Goal: Task Accomplishment & Management: Manage account settings

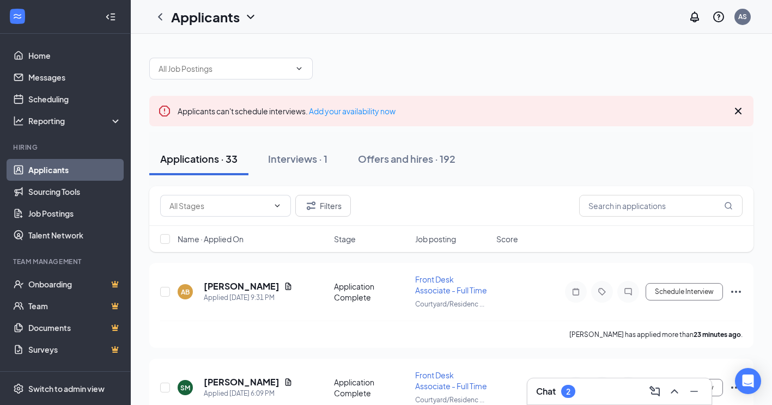
click at [589, 399] on div "Chat 2" at bounding box center [619, 391] width 167 height 17
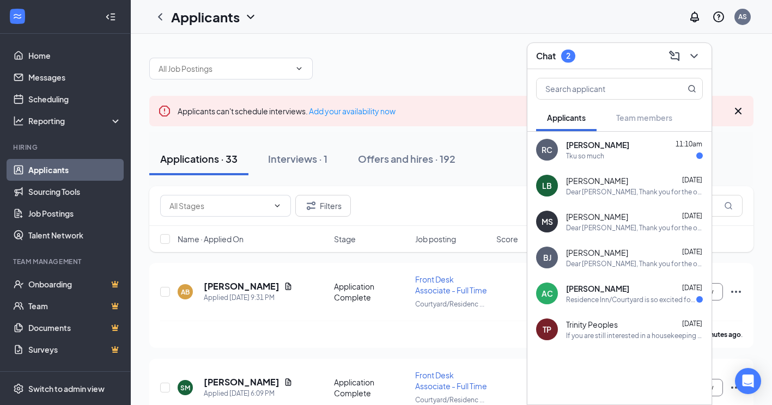
click at [611, 155] on div "Tku so much" at bounding box center [634, 155] width 137 height 9
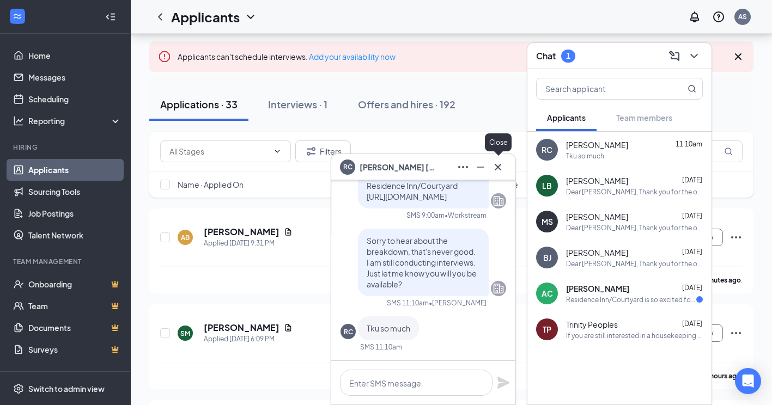
click at [501, 167] on icon "Cross" at bounding box center [497, 167] width 13 height 13
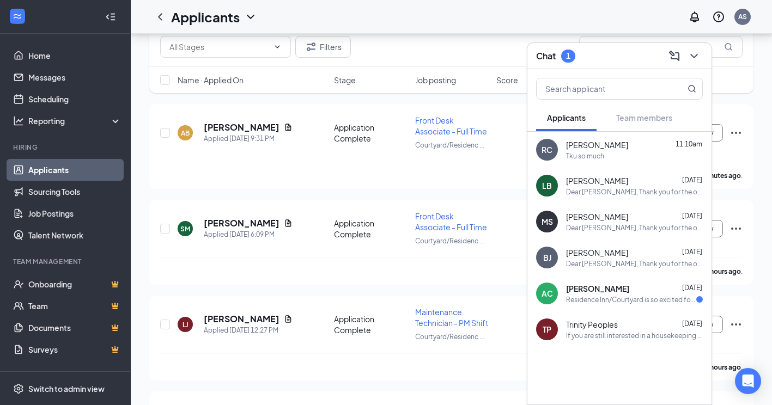
scroll to position [163, 0]
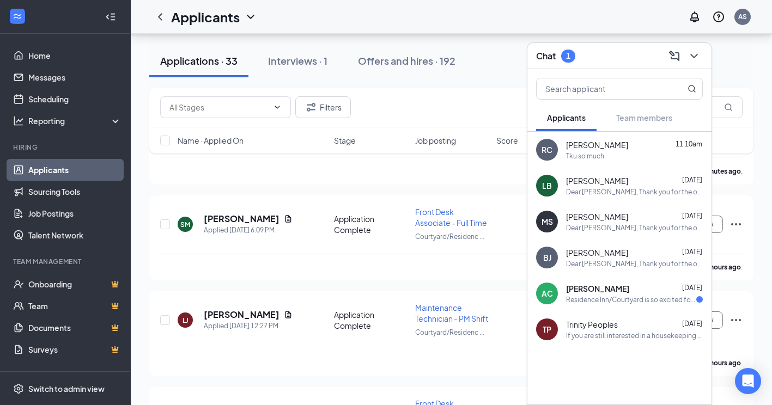
click at [601, 300] on div "Residence Inn/Courtyard is so excited for you to join our team! Do you know any…" at bounding box center [631, 299] width 130 height 9
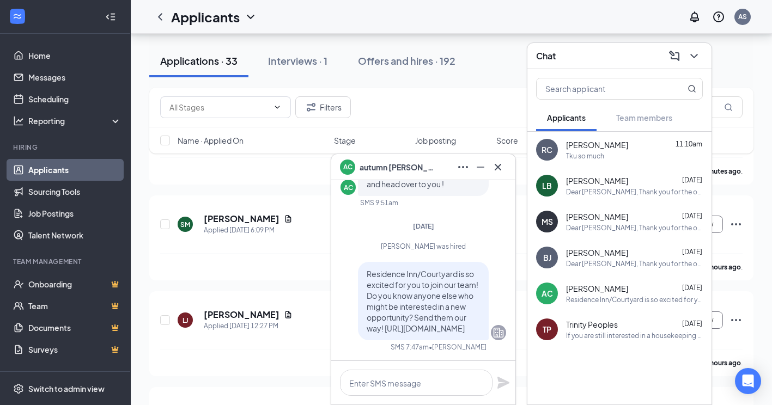
scroll to position [218, 0]
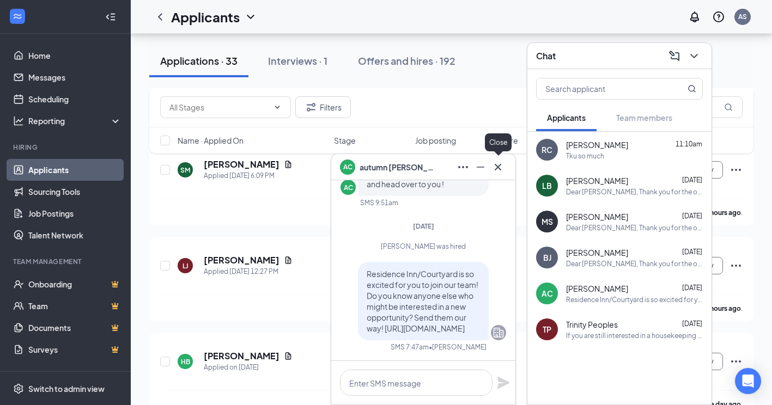
click at [497, 167] on icon "Cross" at bounding box center [497, 167] width 13 height 13
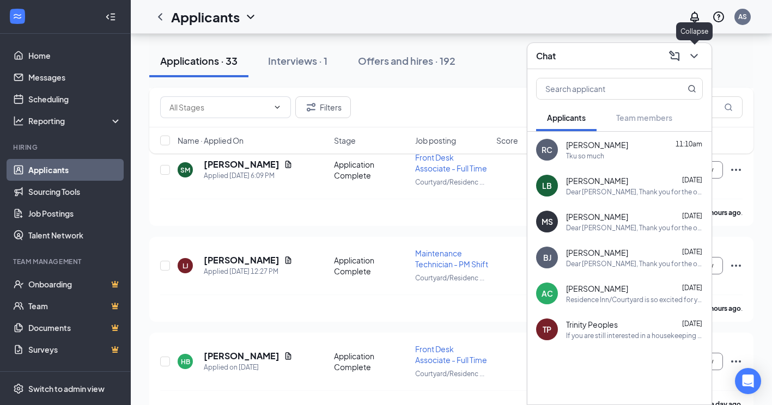
click at [695, 58] on icon "ChevronDown" at bounding box center [693, 56] width 13 height 13
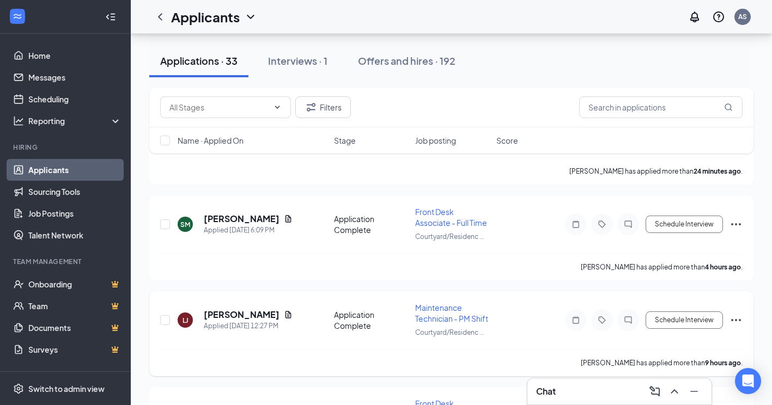
scroll to position [0, 0]
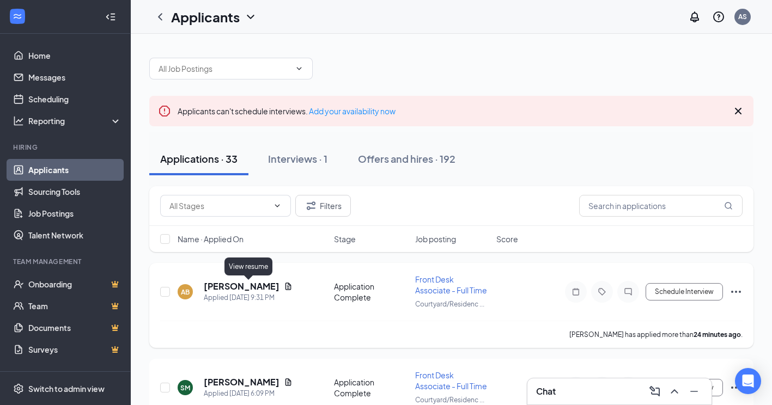
click at [284, 288] on icon "Document" at bounding box center [288, 286] width 9 height 9
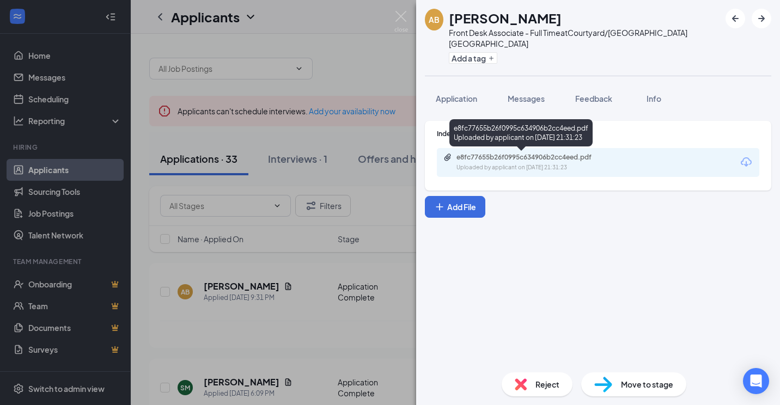
click at [569, 162] on div "e8fc77655b26f0995c634906b2cc4eed.pdf Uploaded by applicant on [DATE] 21:31:23" at bounding box center [531, 162] width 176 height 19
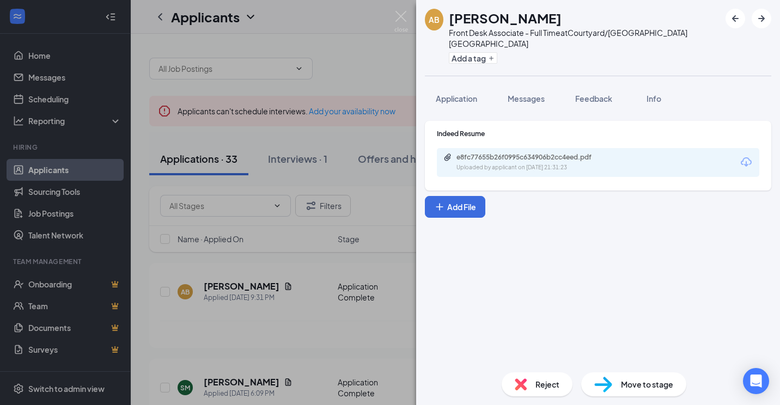
click at [304, 290] on div "AB [PERSON_NAME] Front Desk Associate - Full Time at [GEOGRAPHIC_DATA]/[GEOGRAP…" at bounding box center [390, 202] width 780 height 405
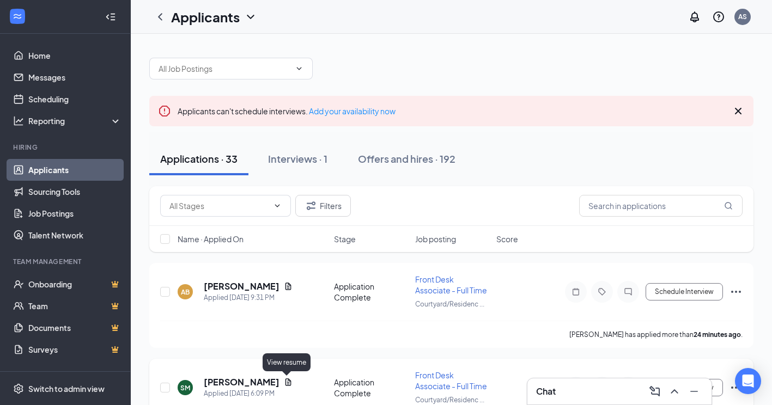
click at [286, 381] on icon "Document" at bounding box center [288, 382] width 6 height 7
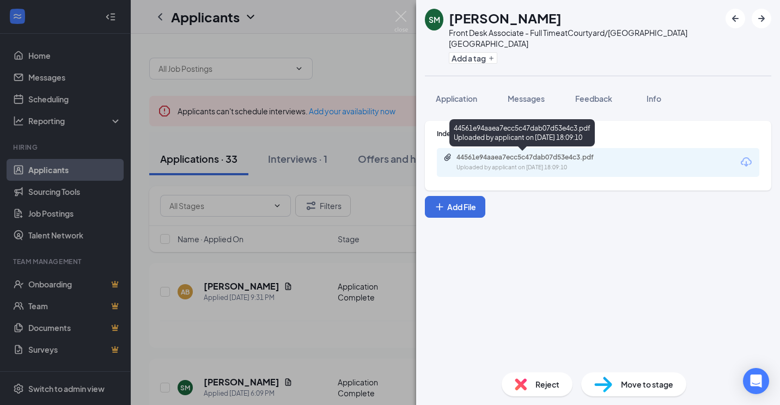
click at [492, 156] on div "44561e94aaea7ecc5c47dab07d53e4c3.pdf" at bounding box center [532, 157] width 152 height 9
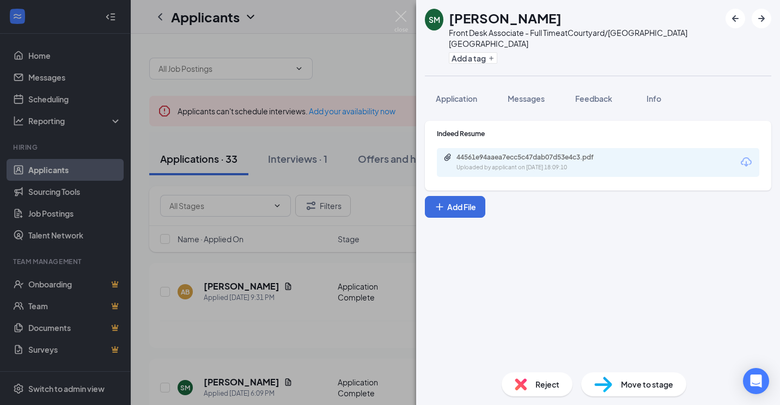
click at [314, 321] on div "SM [PERSON_NAME] Front Desk Associate - Full Time at [GEOGRAPHIC_DATA]/Residenc…" at bounding box center [390, 202] width 780 height 405
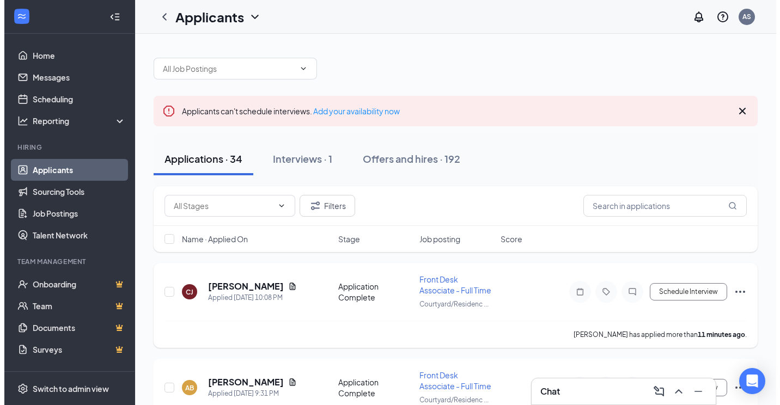
scroll to position [54, 0]
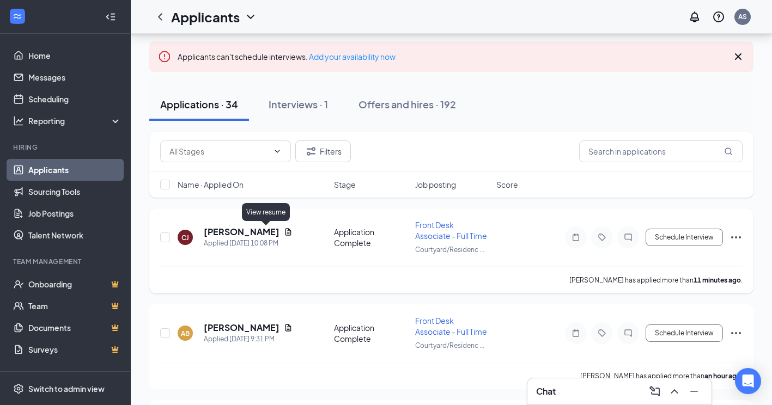
click at [284, 230] on icon "Document" at bounding box center [288, 232] width 9 height 9
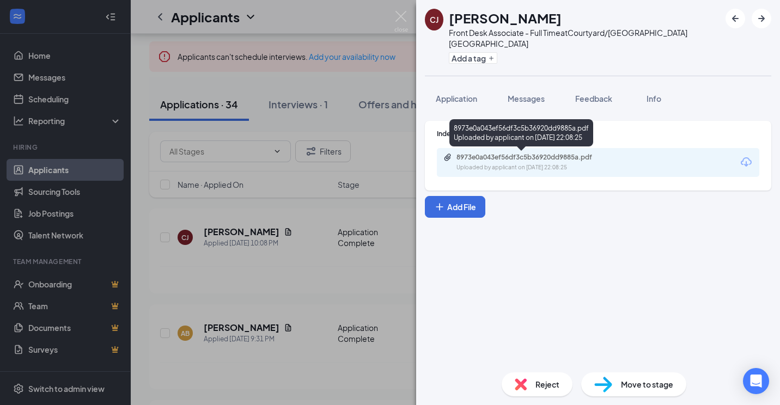
click at [495, 162] on div "8973e0a043ef56df3c5b36920dd9885a.pdf Uploaded by applicant on Aug 25, 2025 at 2…" at bounding box center [531, 162] width 176 height 19
